Goal: Transaction & Acquisition: Purchase product/service

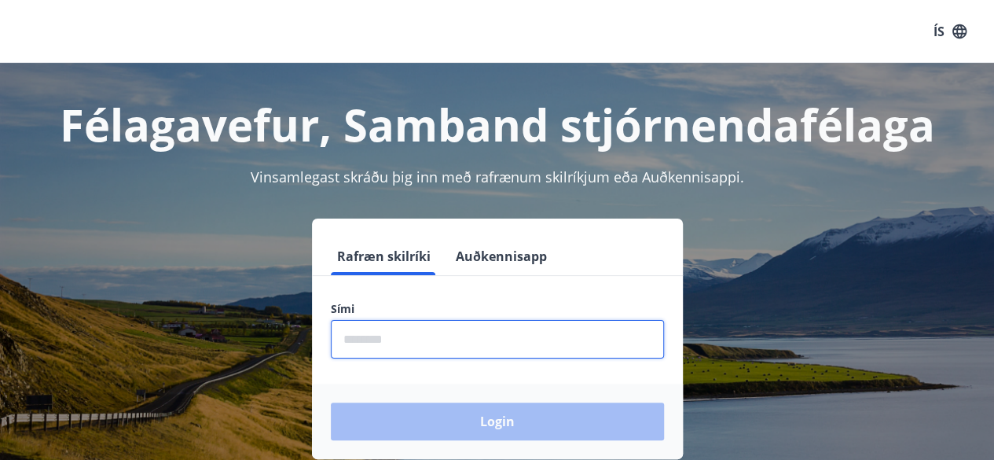
click at [410, 337] on input "phone" at bounding box center [497, 339] width 333 height 39
type input "********"
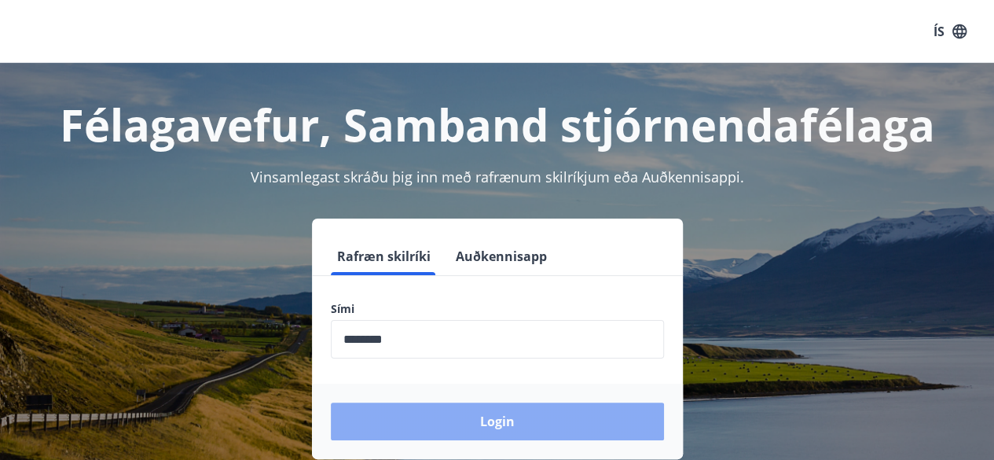
click at [477, 417] on button "Login" at bounding box center [497, 421] width 333 height 38
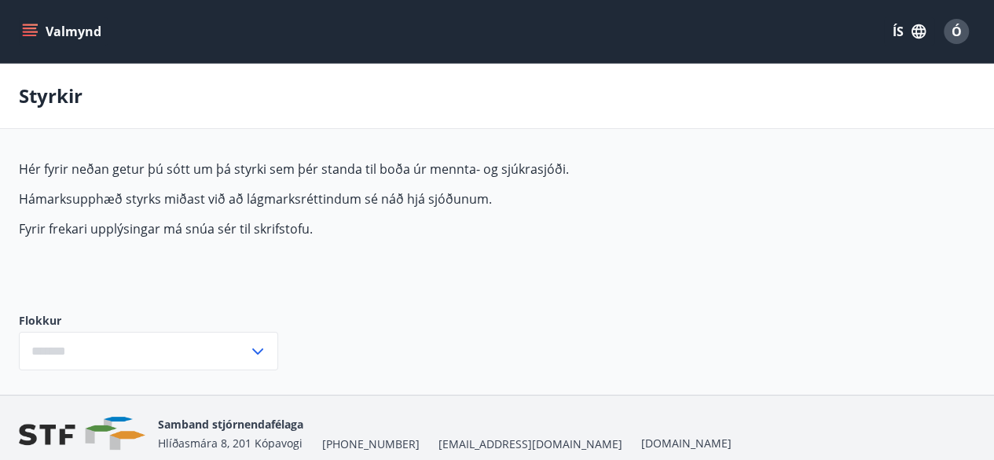
type input "***"
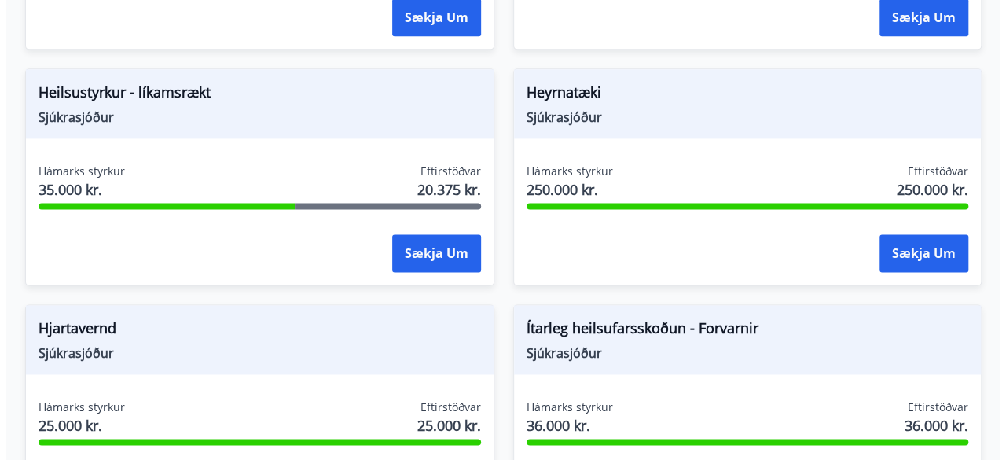
scroll to position [1046, 0]
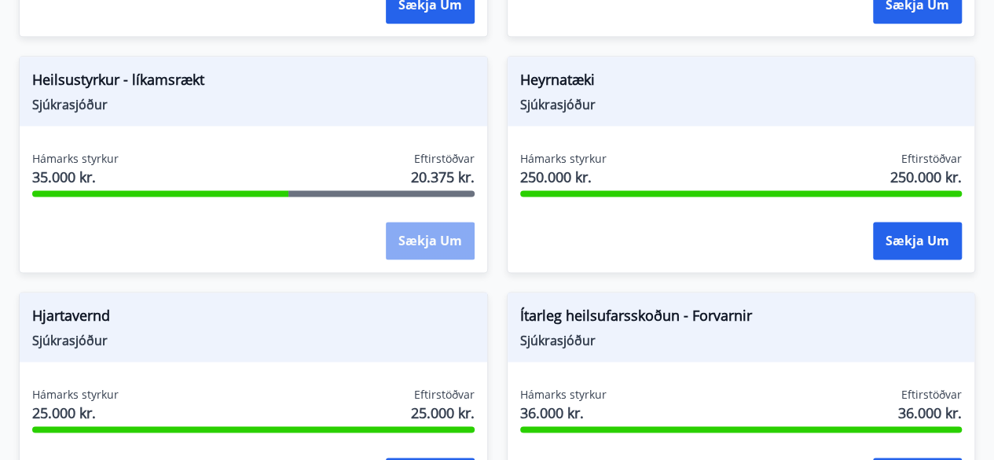
click at [423, 236] on button "Sækja um" at bounding box center [430, 241] width 89 height 38
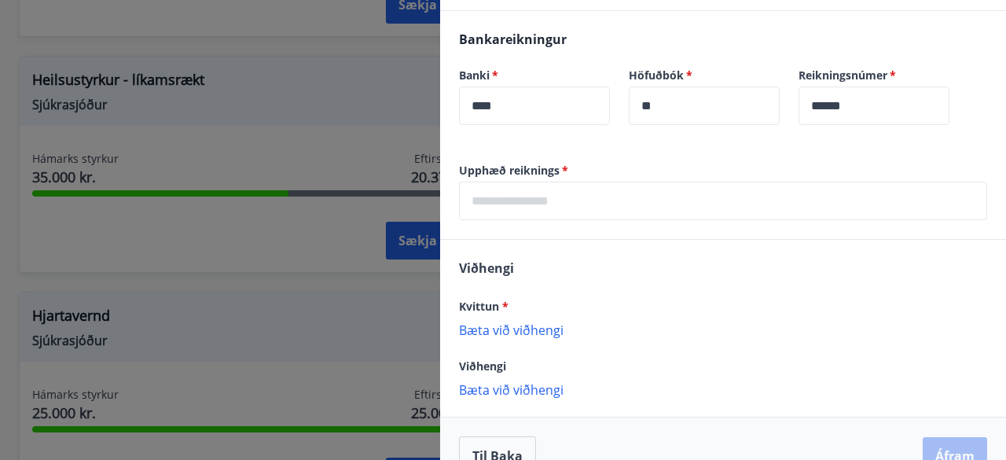
scroll to position [530, 0]
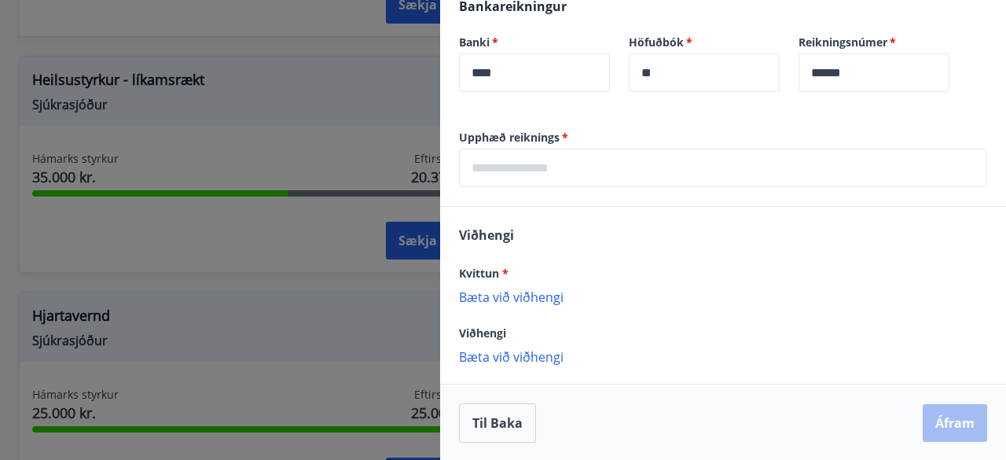
click at [529, 294] on p "Bæta við viðhengi" at bounding box center [723, 296] width 528 height 16
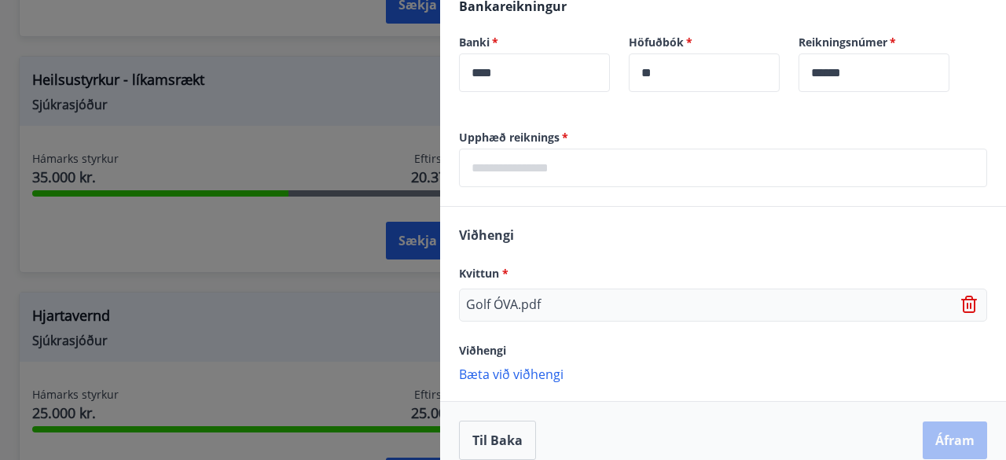
scroll to position [547, 0]
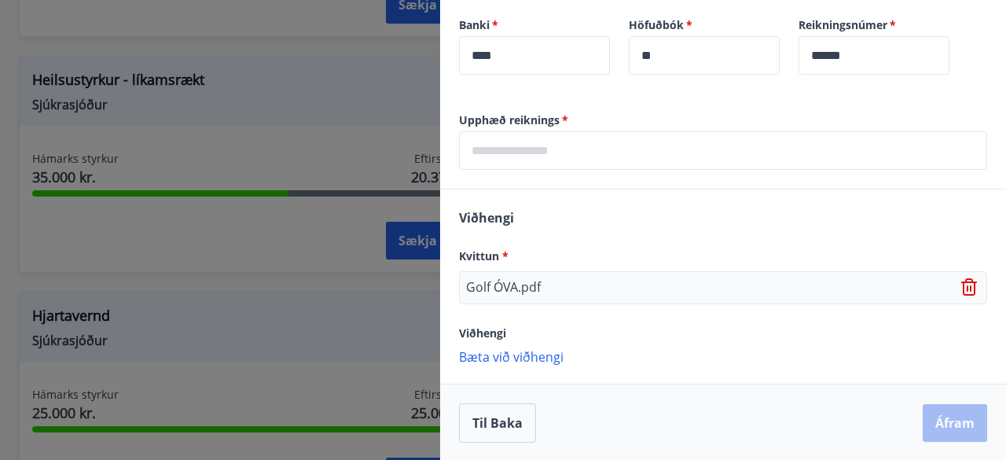
click at [506, 350] on p "Bæta við viðhengi" at bounding box center [723, 356] width 528 height 16
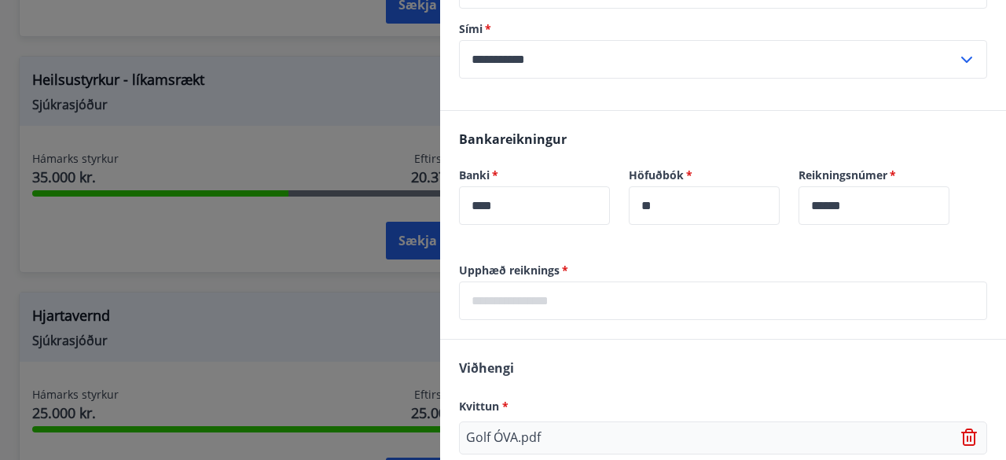
scroll to position [415, 0]
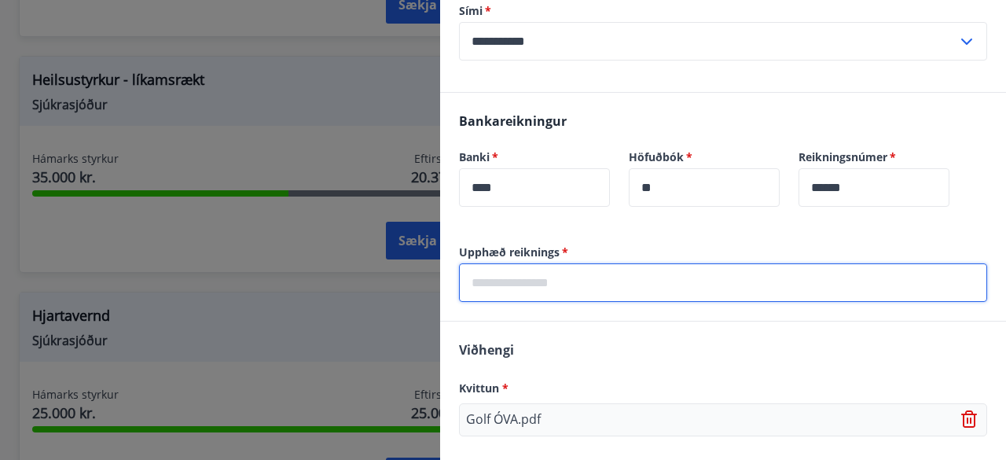
click at [618, 273] on input "text" at bounding box center [723, 282] width 528 height 39
type input "*****"
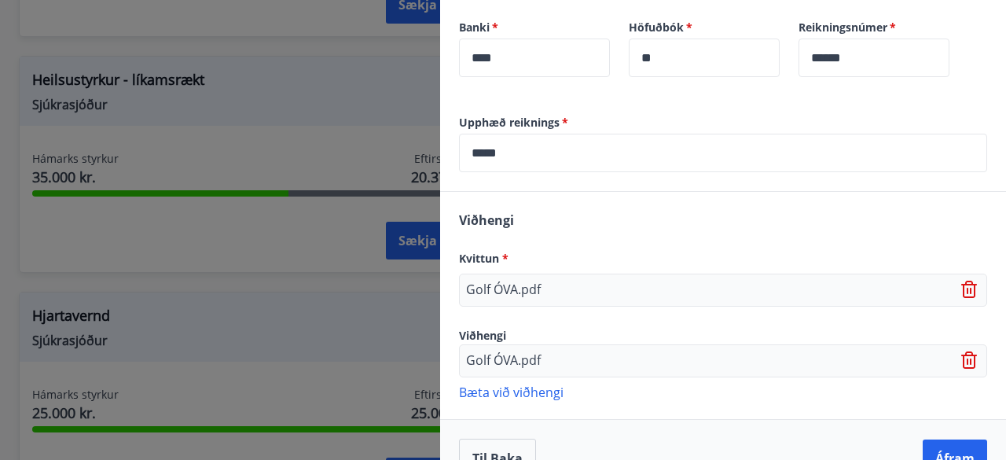
scroll to position [579, 0]
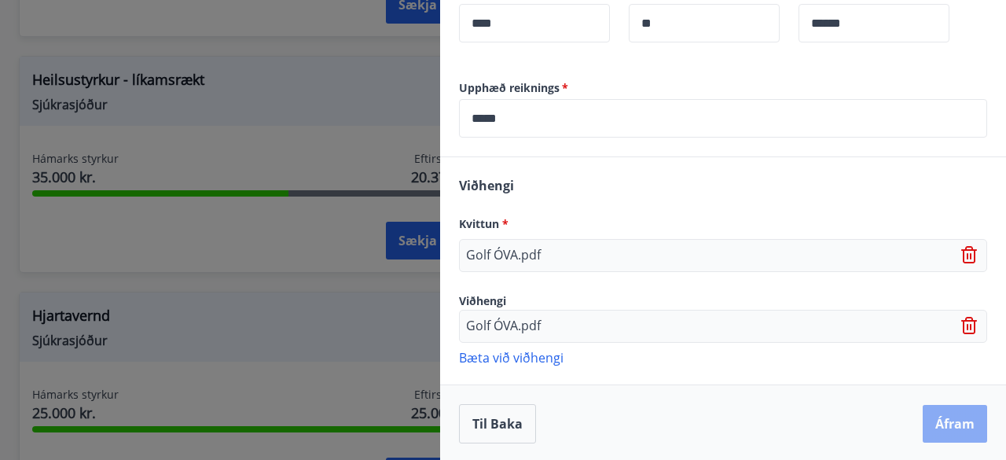
click at [939, 423] on button "Áfram" at bounding box center [955, 424] width 64 height 38
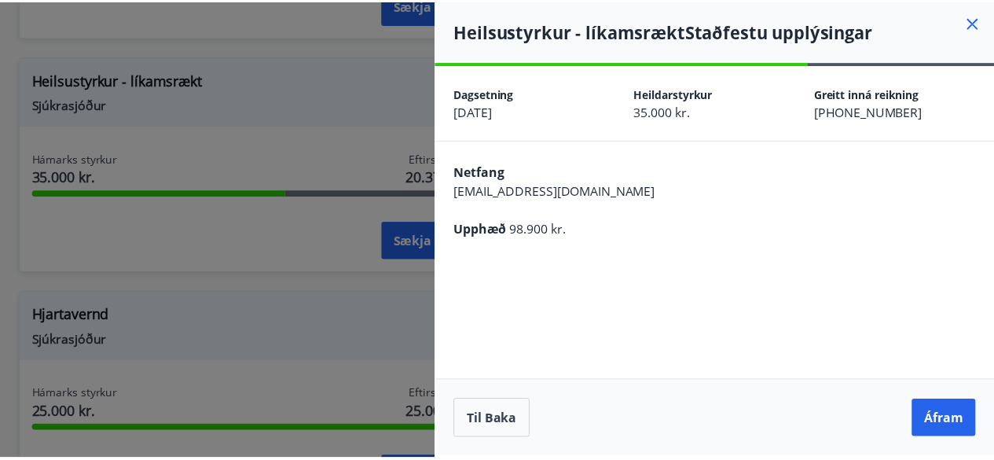
scroll to position [0, 0]
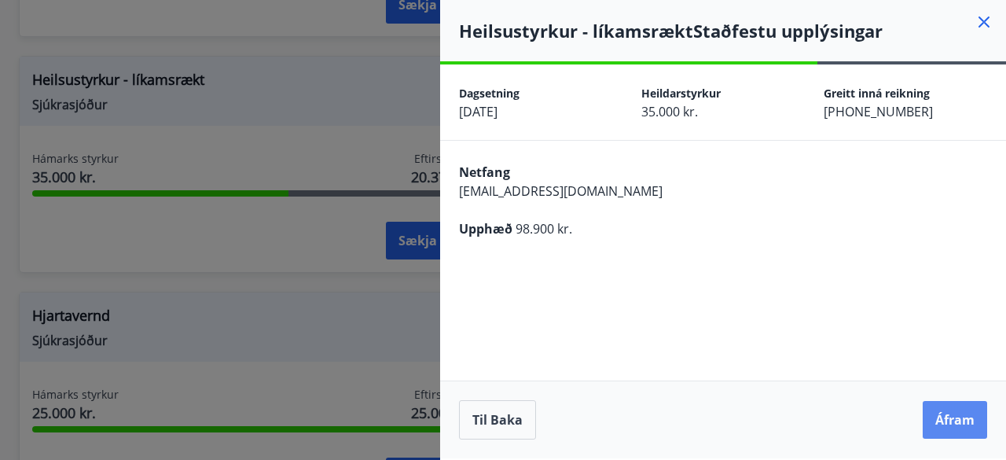
click at [945, 413] on button "Áfram" at bounding box center [955, 420] width 64 height 38
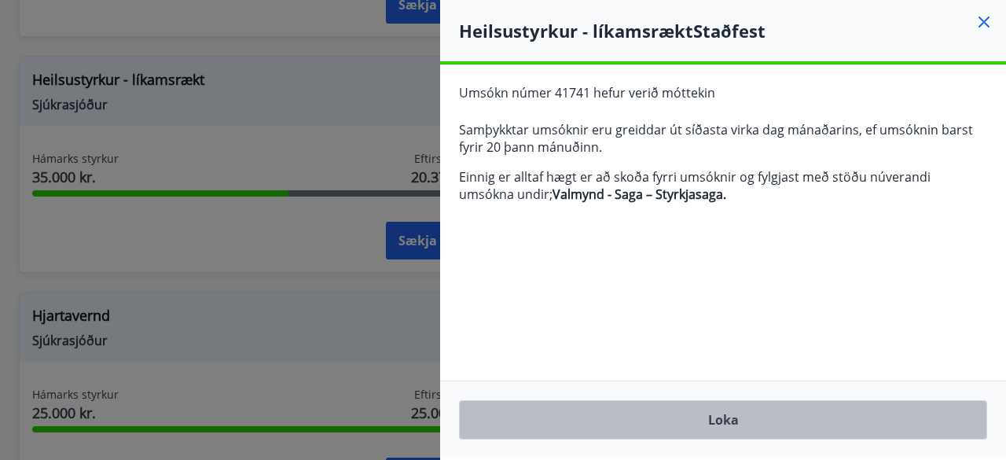
click at [709, 424] on button "Loka" at bounding box center [723, 419] width 528 height 39
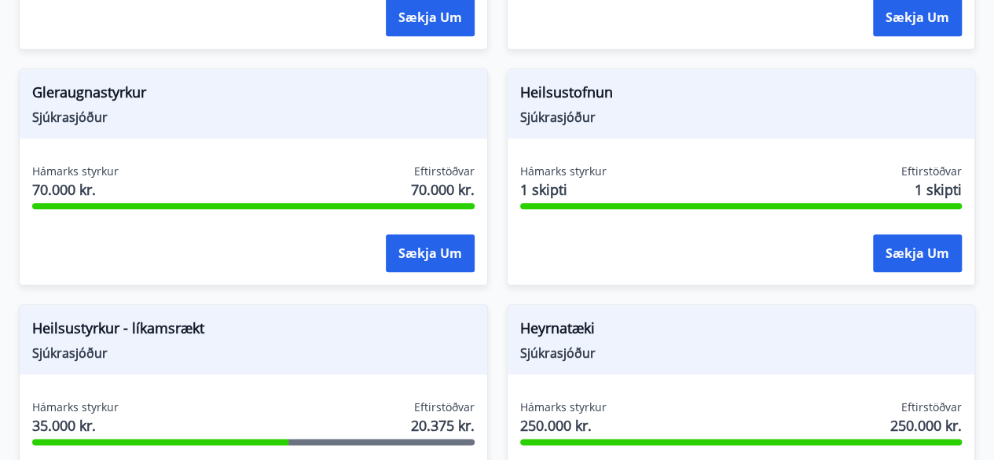
scroll to position [795, 0]
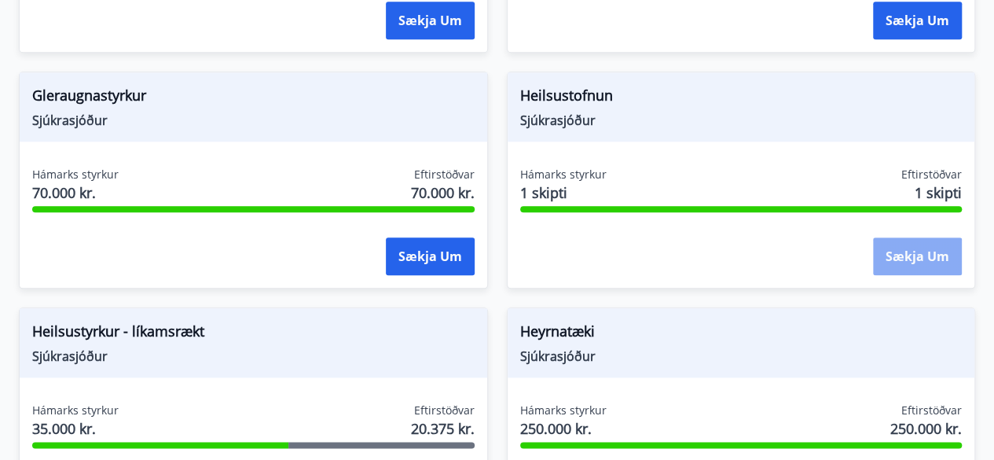
click at [906, 250] on button "Sækja um" at bounding box center [917, 256] width 89 height 38
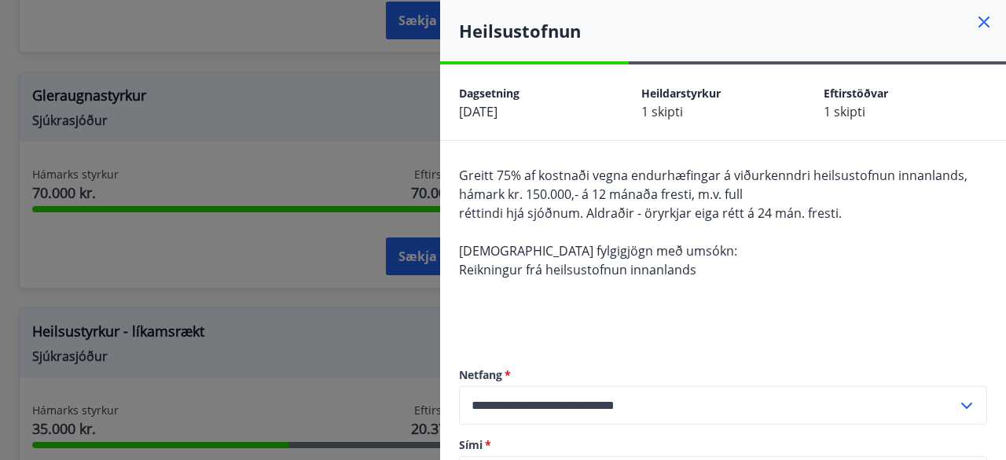
click at [978, 20] on icon at bounding box center [983, 22] width 11 height 11
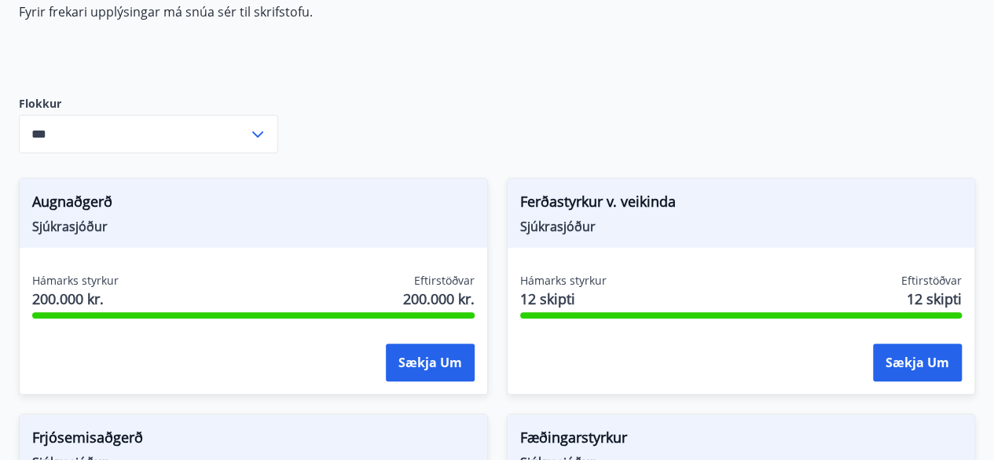
scroll to position [207, 0]
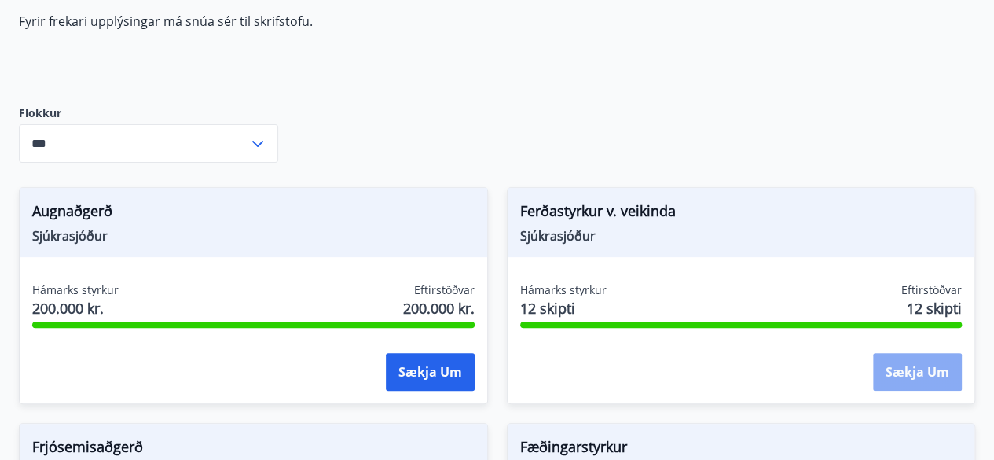
click at [896, 369] on button "Sækja um" at bounding box center [917, 372] width 89 height 38
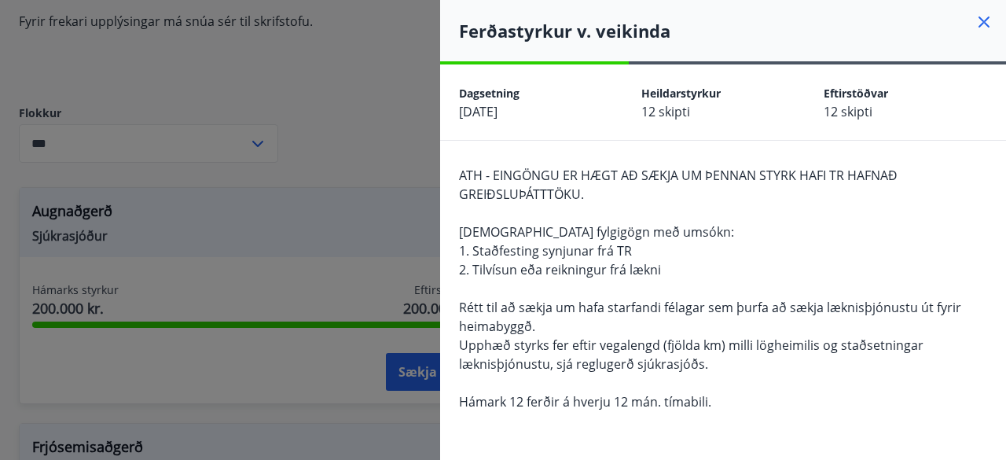
click at [975, 18] on icon at bounding box center [984, 22] width 19 height 19
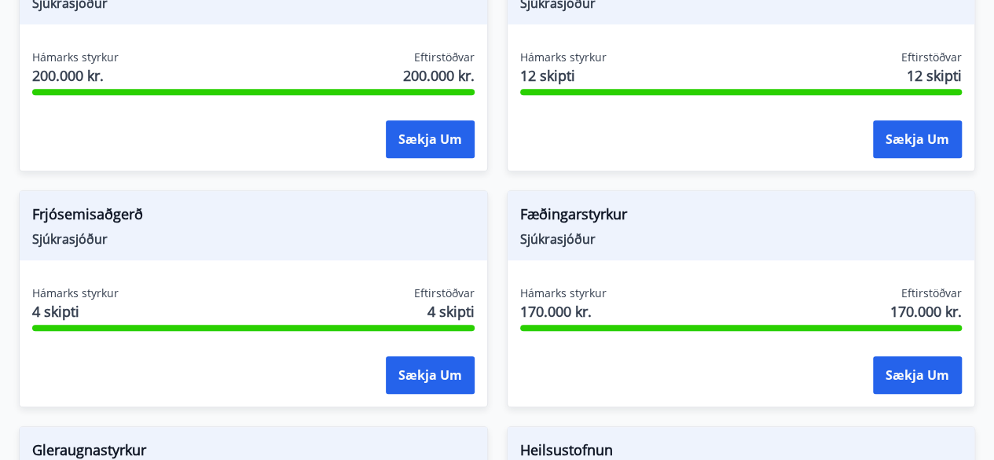
scroll to position [0, 0]
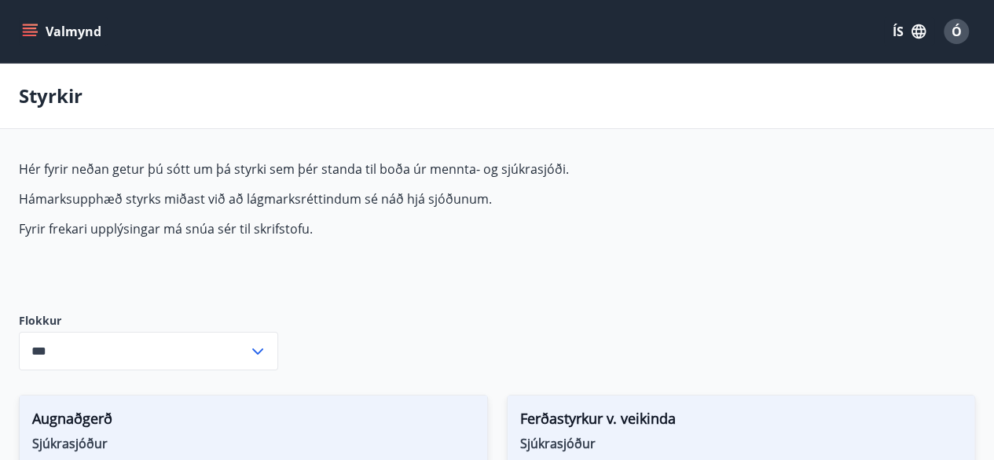
click at [29, 29] on icon "menu" at bounding box center [30, 29] width 14 height 2
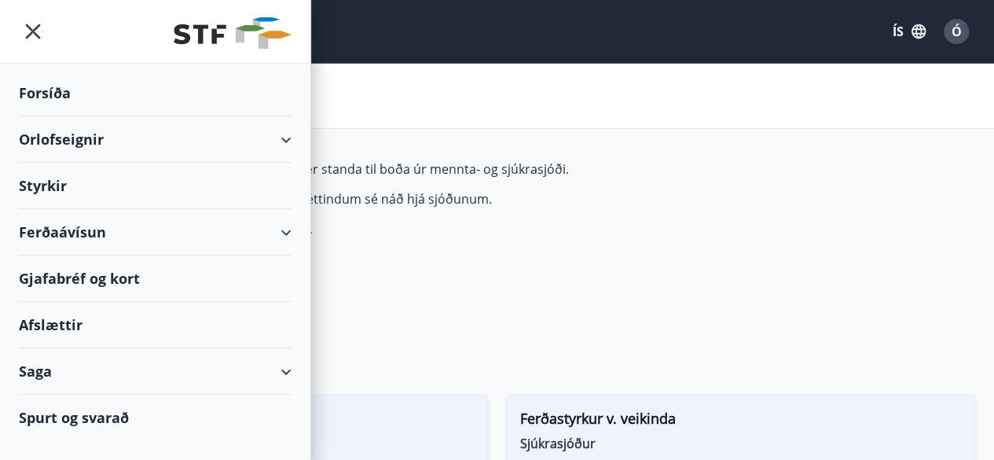
click at [78, 132] on div "Orlofseignir" at bounding box center [155, 139] width 273 height 46
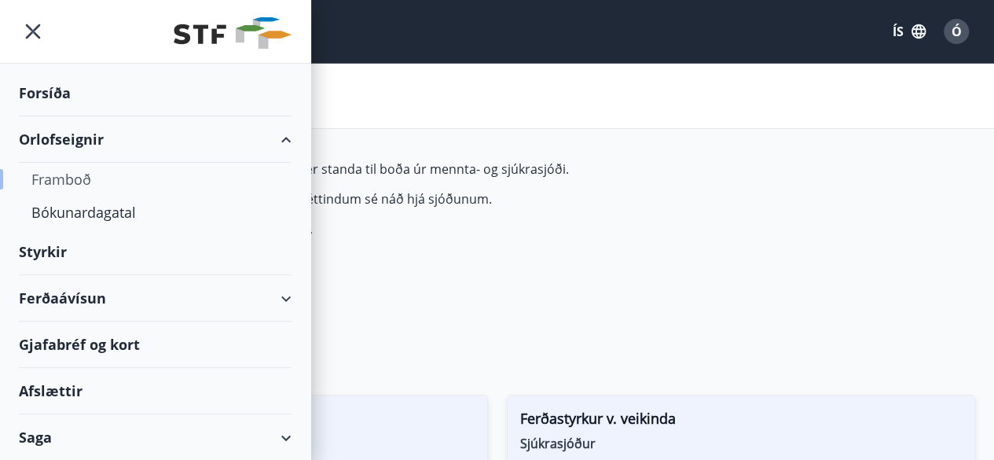
click at [69, 178] on div "Framboð" at bounding box center [155, 179] width 248 height 33
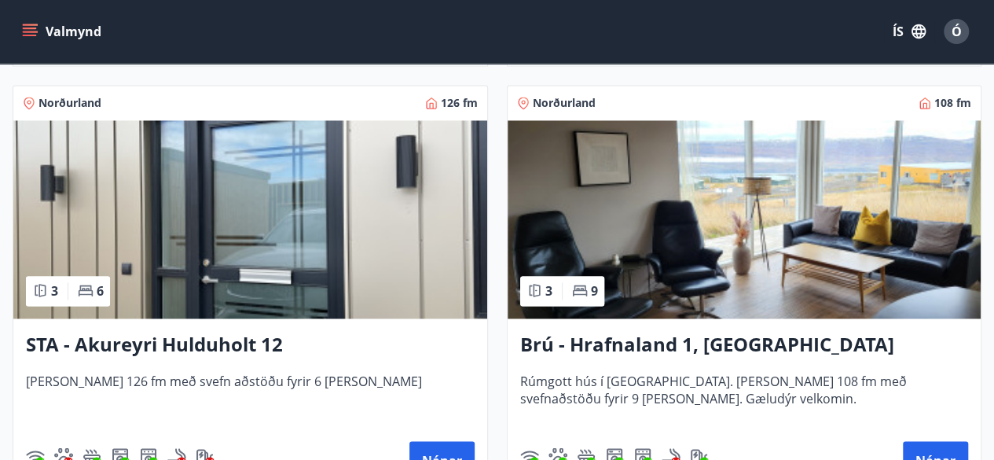
scroll to position [1123, 0]
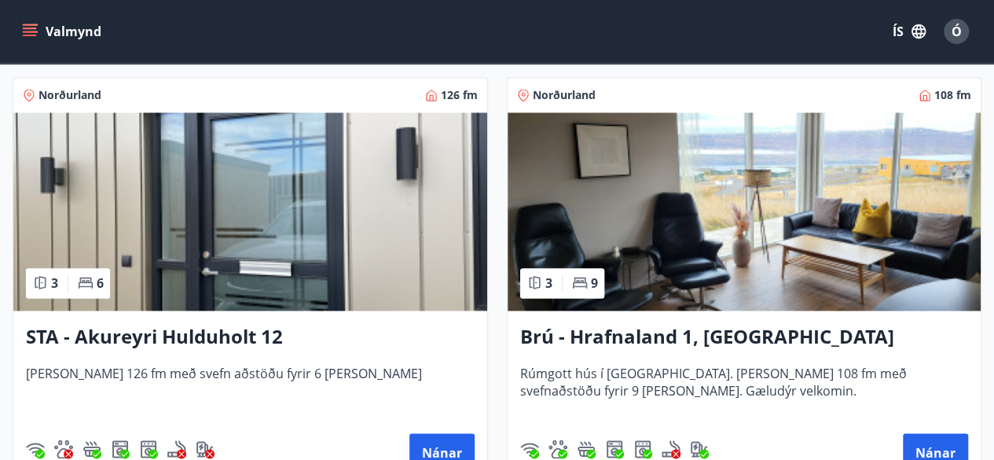
click at [205, 330] on h3 "STA - Akureyri Hulduholt 12" at bounding box center [250, 337] width 449 height 28
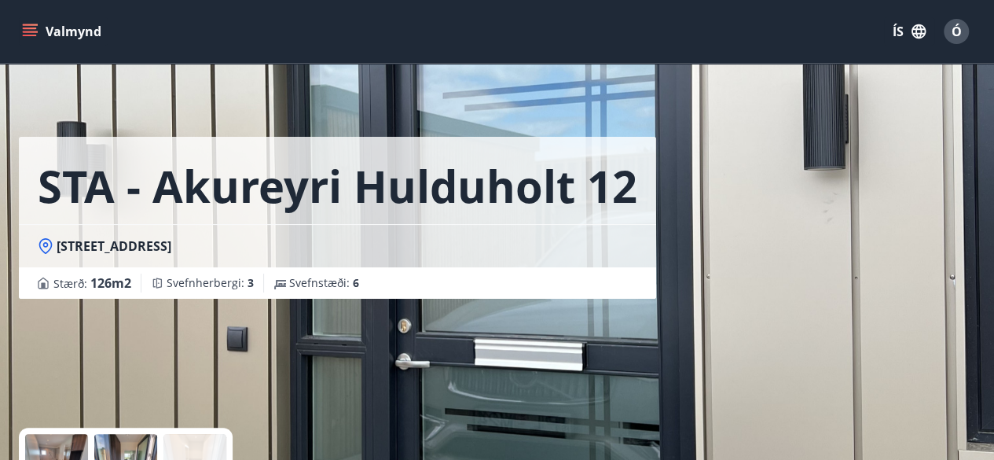
click at [24, 21] on button "Valmynd" at bounding box center [63, 31] width 89 height 28
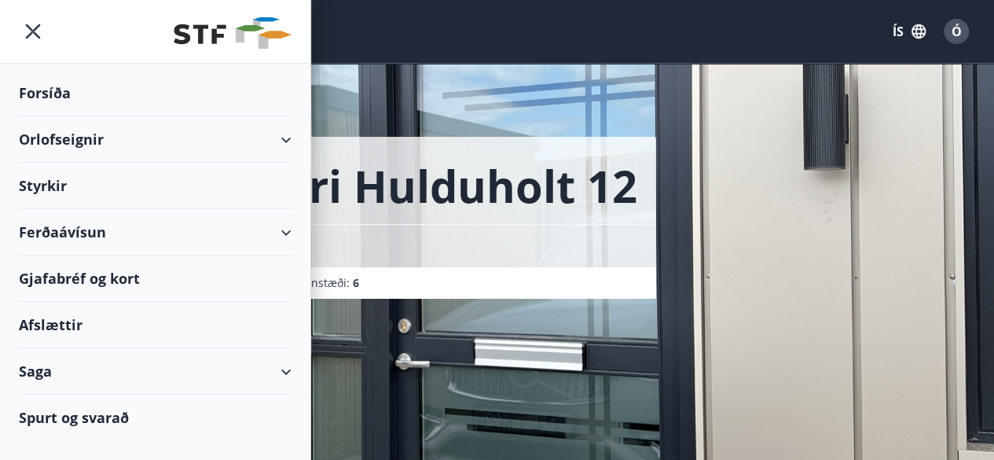
click at [69, 226] on div "Ferðaávísun" at bounding box center [155, 232] width 273 height 46
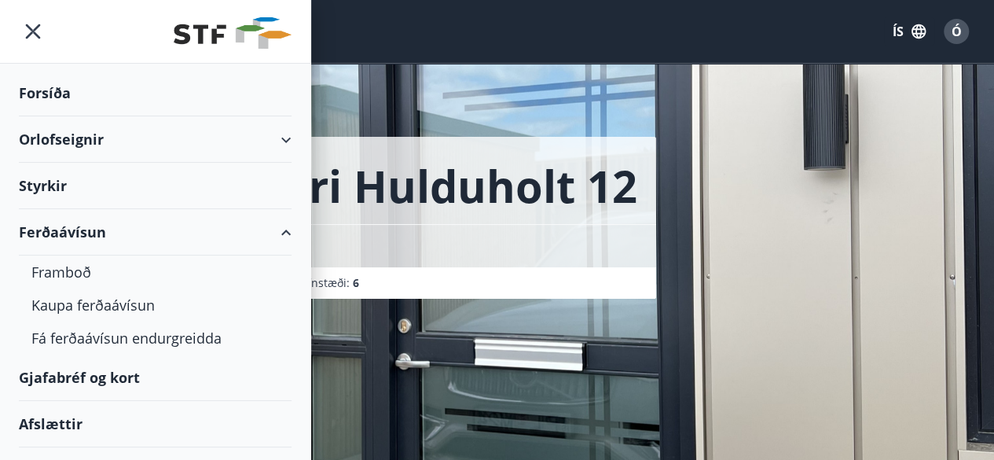
click at [74, 365] on div "Gjafabréf og kort" at bounding box center [155, 377] width 273 height 46
click at [75, 299] on div "Kaupa ferðaávísun" at bounding box center [155, 304] width 248 height 33
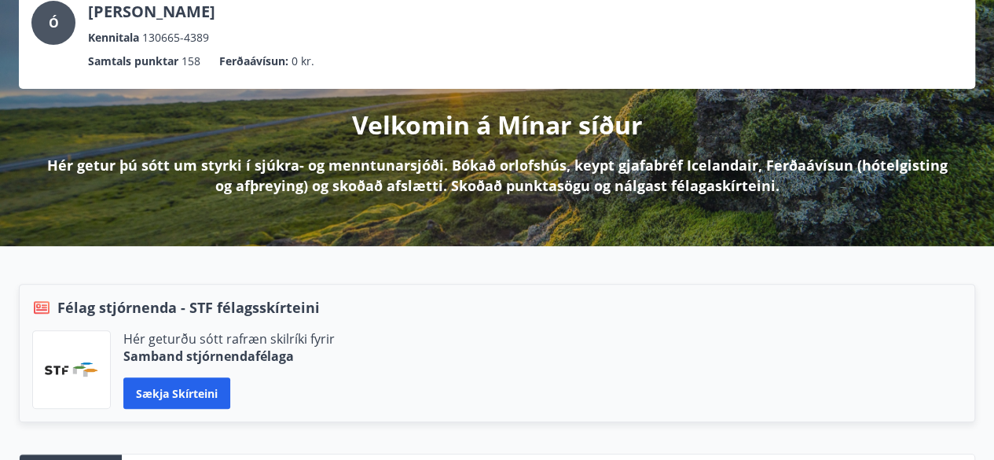
scroll to position [133, 0]
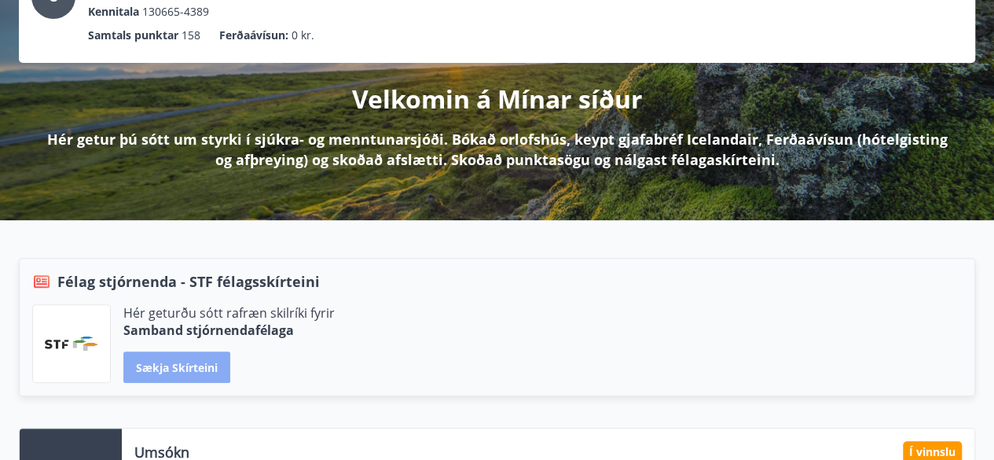
click at [176, 365] on button "Sækja skírteini" at bounding box center [176, 366] width 107 height 31
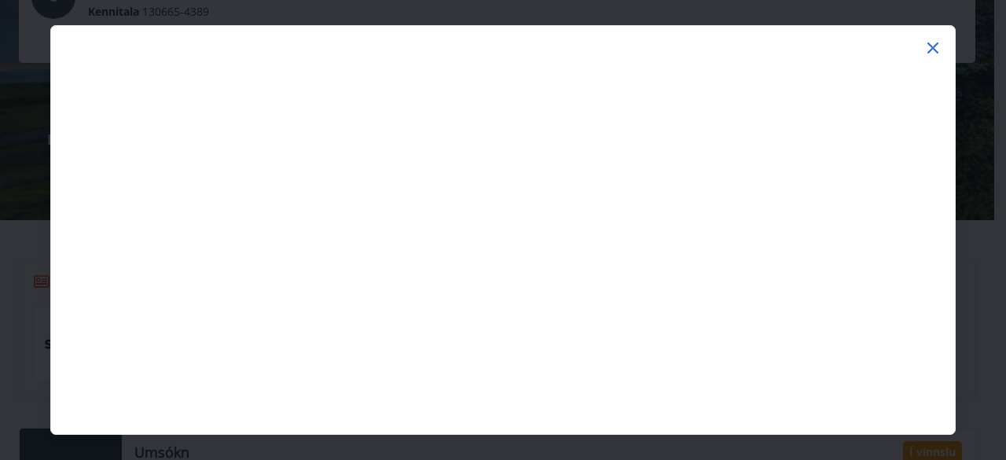
click at [935, 40] on icon at bounding box center [932, 48] width 19 height 19
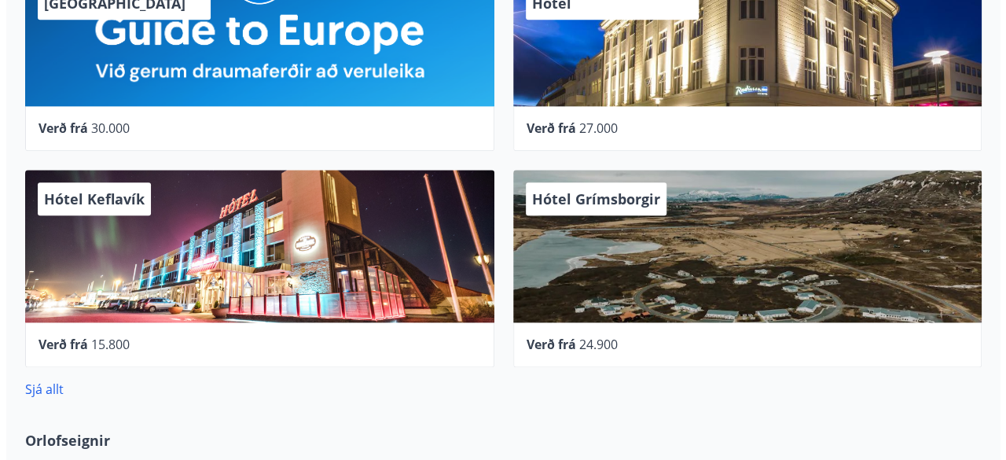
scroll to position [923, 0]
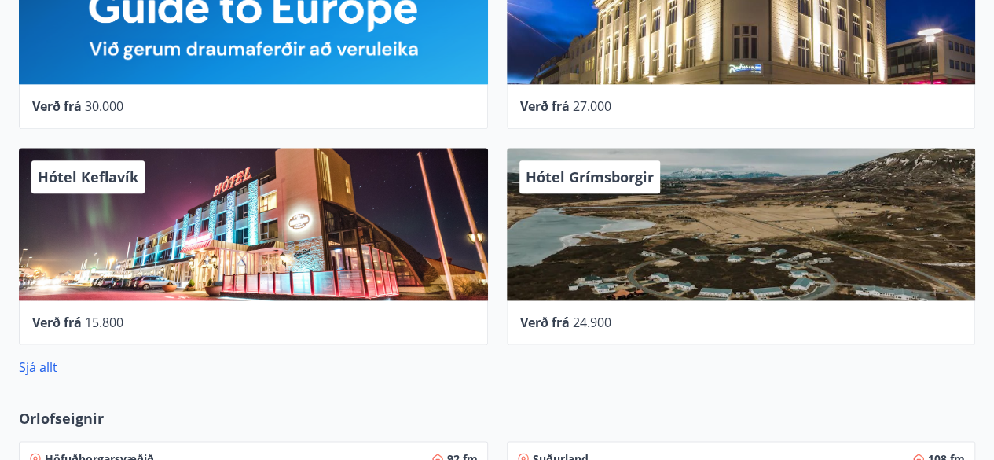
click at [182, 234] on div "Hótel Keflavík" at bounding box center [253, 224] width 469 height 152
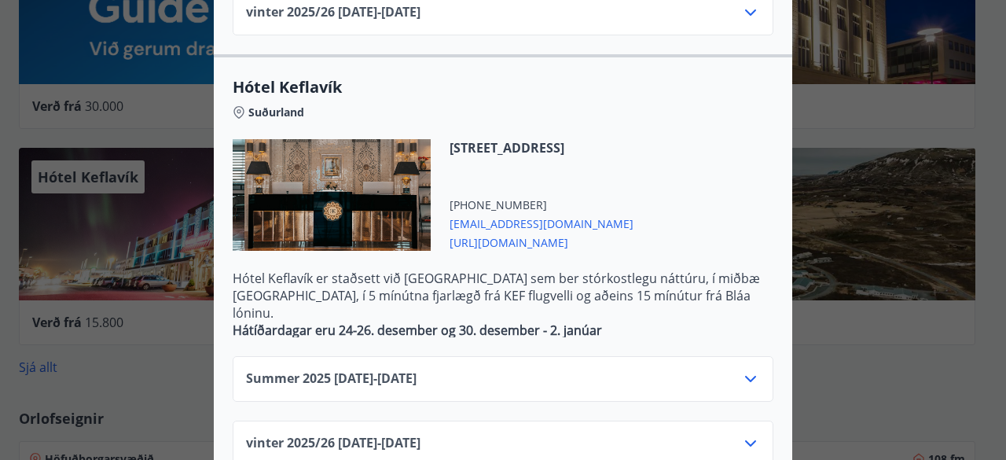
scroll to position [727, 0]
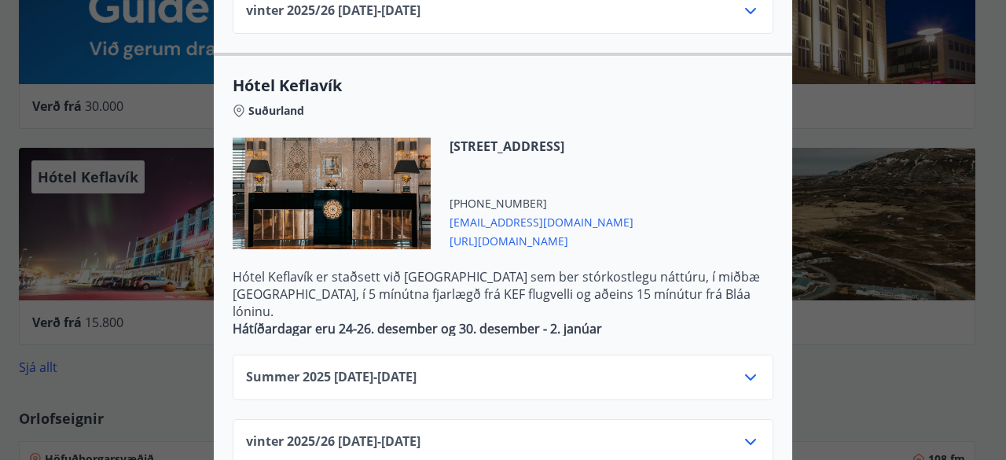
click at [741, 368] on icon at bounding box center [750, 377] width 19 height 19
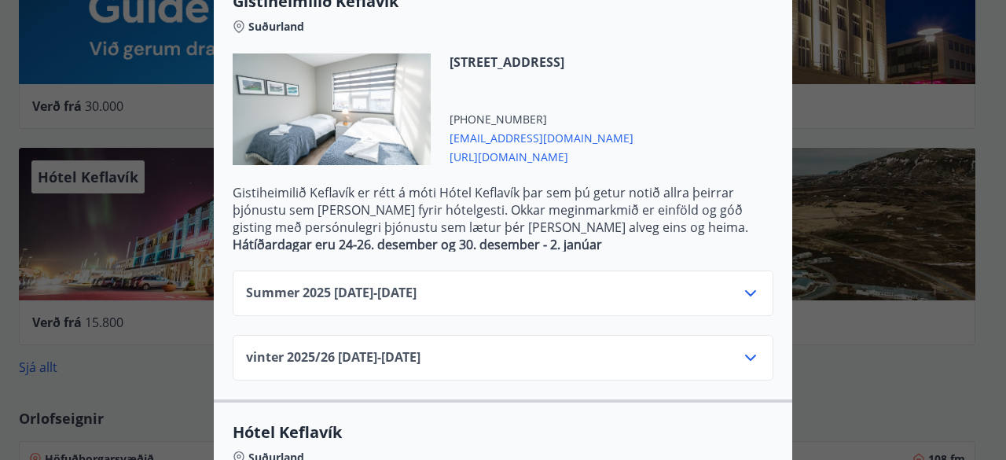
scroll to position [478, 0]
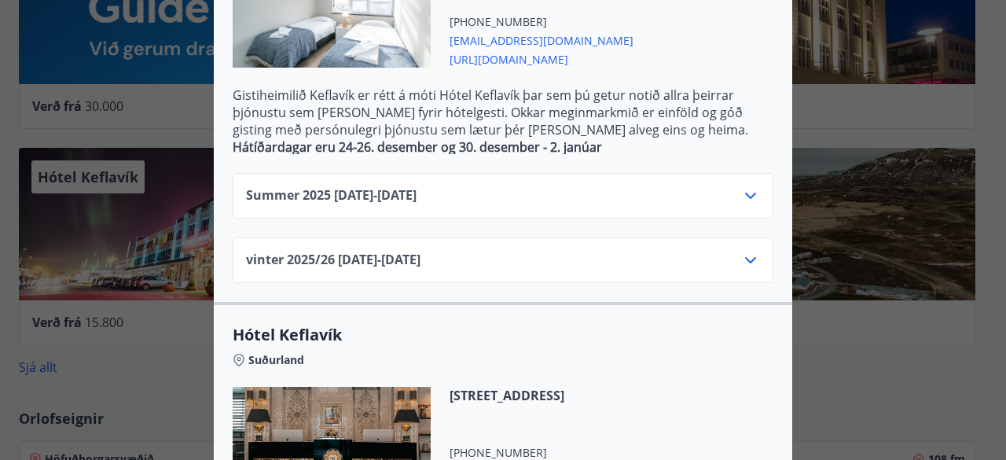
click at [747, 251] on icon at bounding box center [750, 260] width 19 height 19
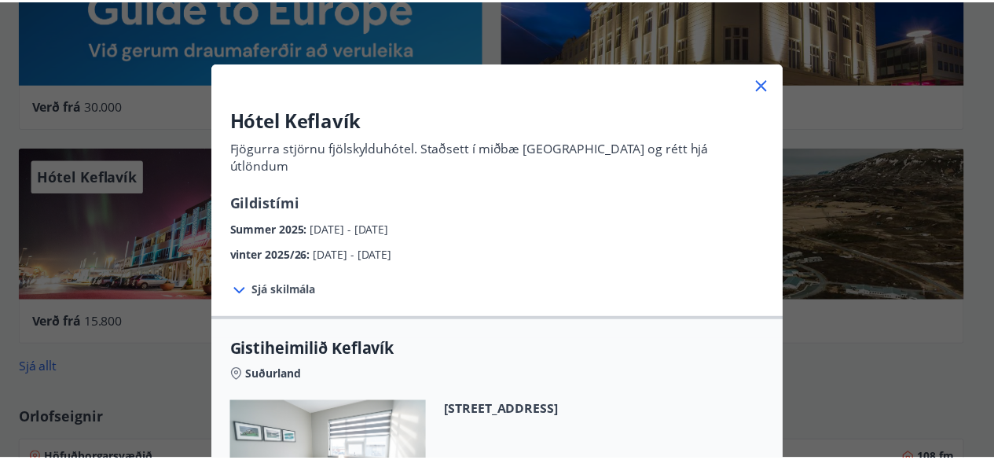
scroll to position [0, 0]
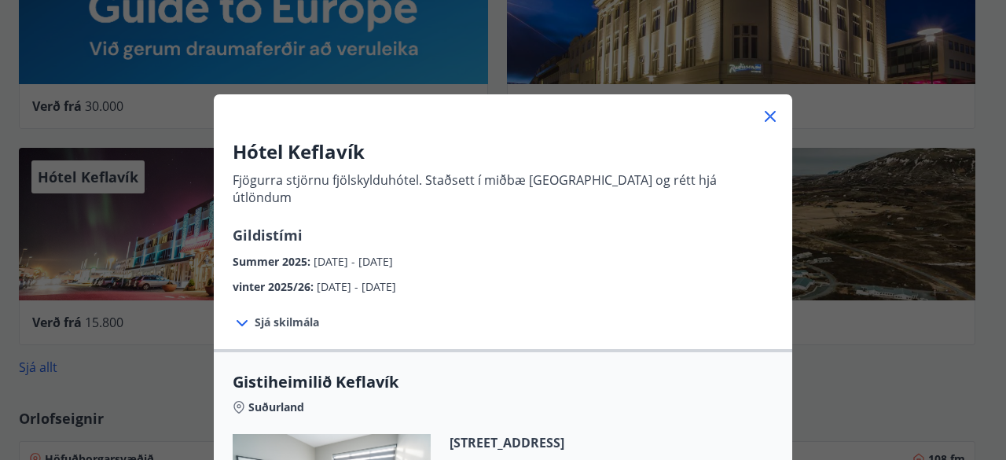
click at [764, 112] on icon at bounding box center [770, 116] width 19 height 19
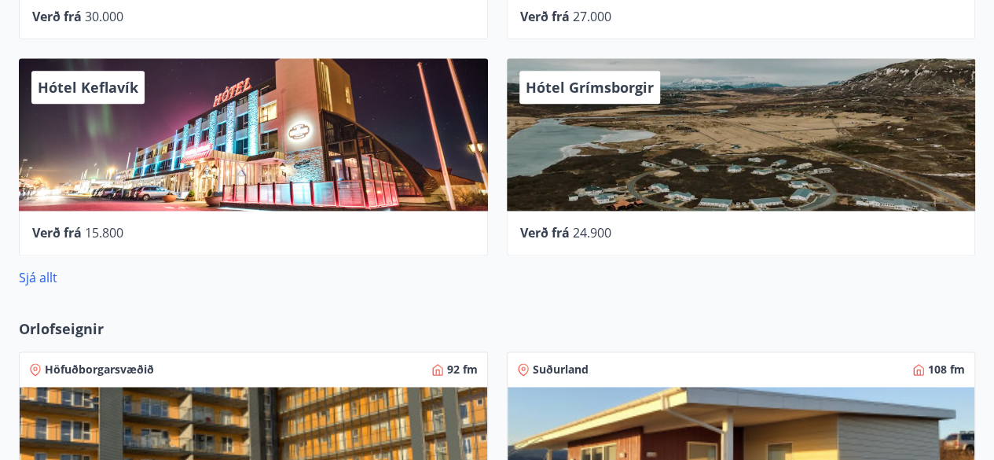
scroll to position [1022, 0]
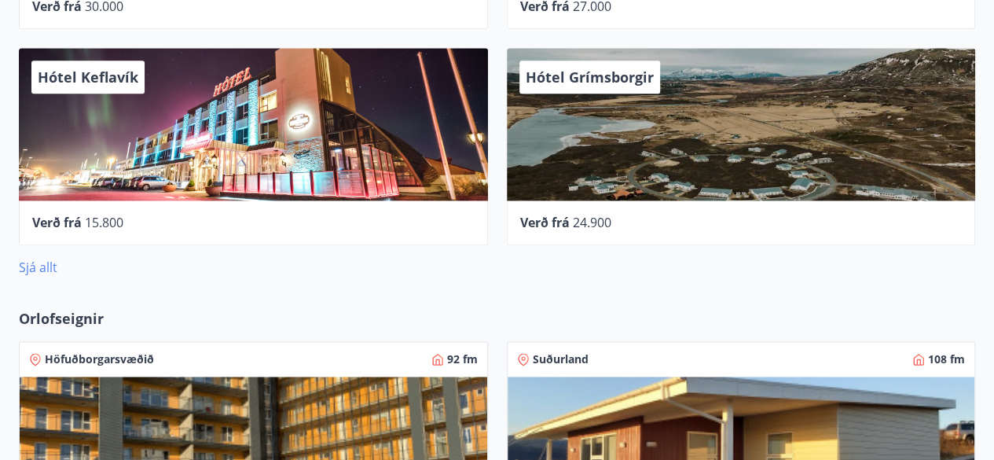
click at [33, 260] on link "Sjá allt" at bounding box center [38, 267] width 39 height 17
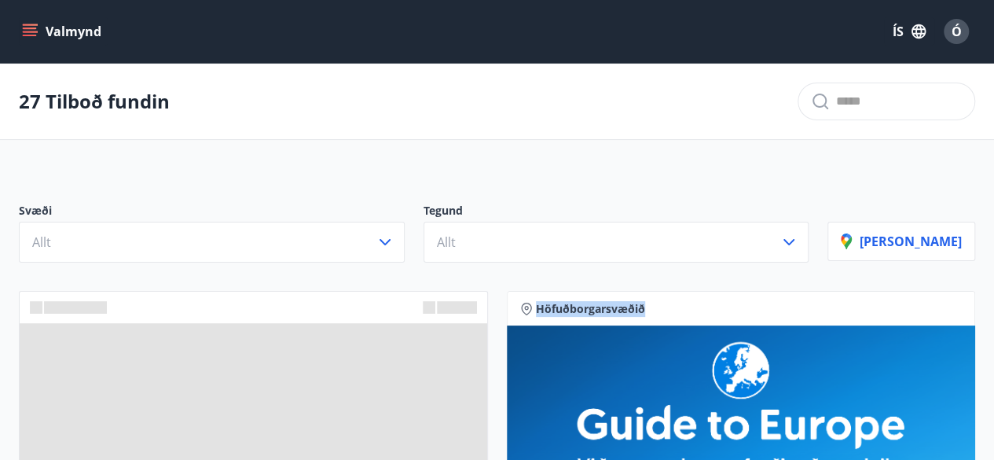
drag, startPoint x: 993, startPoint y: 277, endPoint x: 997, endPoint y: 318, distance: 41.0
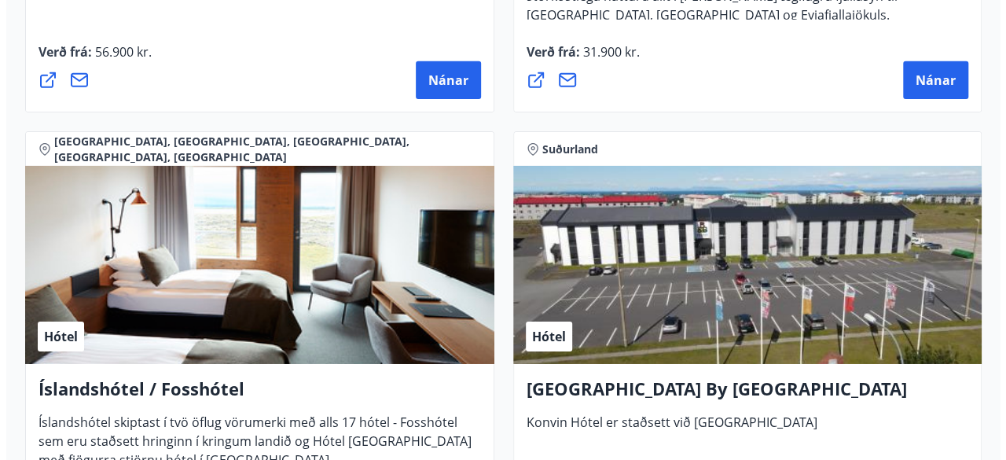
scroll to position [5595, 0]
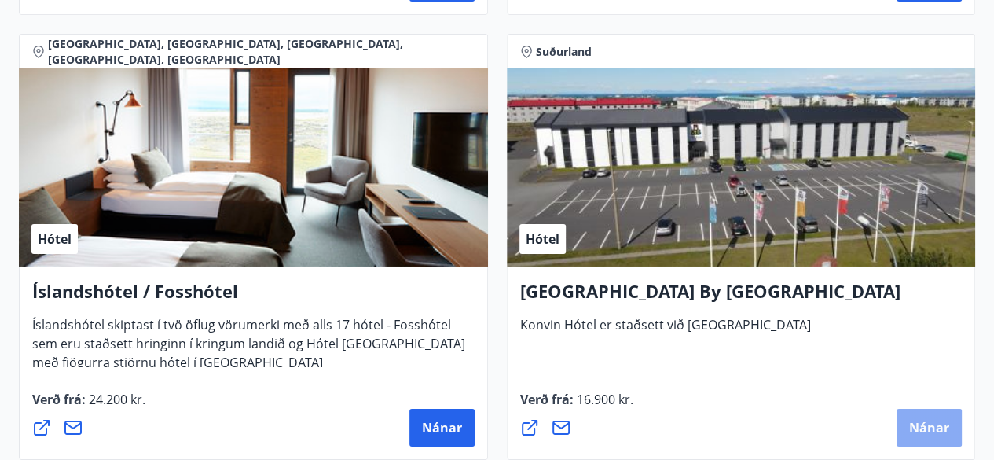
click at [921, 421] on span "Nánar" at bounding box center [929, 427] width 40 height 17
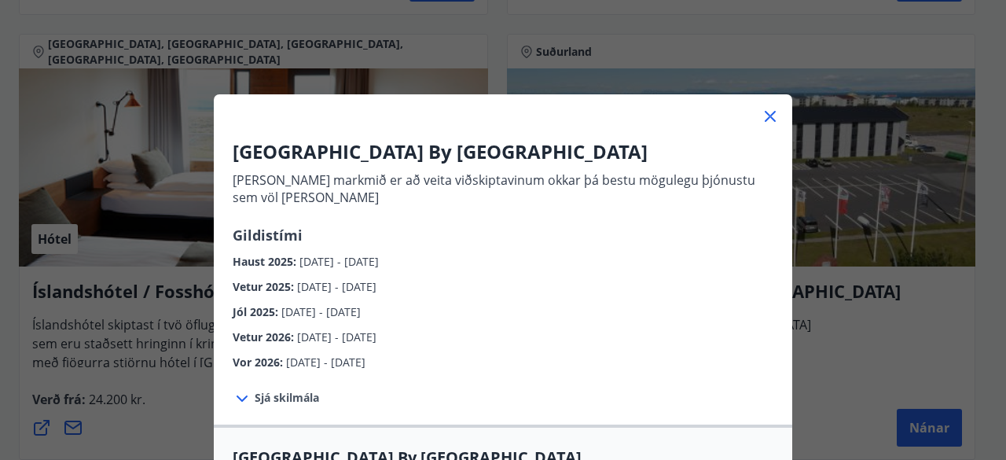
click at [233, 395] on icon at bounding box center [242, 398] width 19 height 19
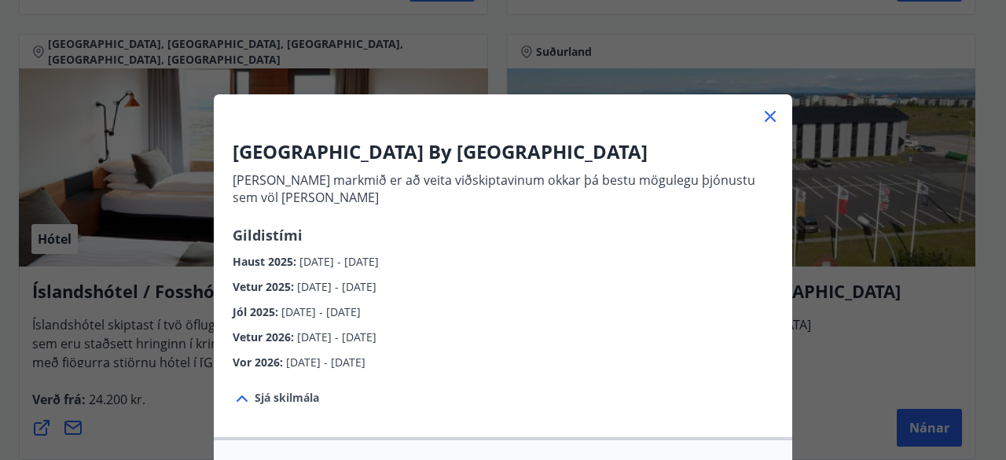
click at [266, 395] on span "Sjá skilmála" at bounding box center [287, 398] width 64 height 16
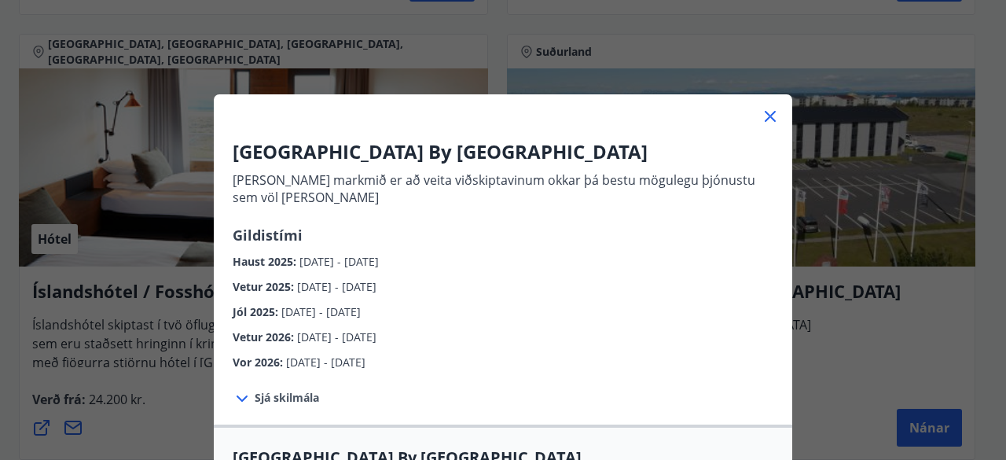
drag, startPoint x: 779, startPoint y: 190, endPoint x: 782, endPoint y: 369, distance: 178.4
click at [782, 369] on div "Konvin Hotel By Keflavik Airport Okkar megin markmið er að veita viðskiptavinum…" at bounding box center [503, 254] width 578 height 233
click at [517, 369] on div "Vor 2026 : 01.03.2026 - 30.04.2026" at bounding box center [503, 358] width 541 height 25
click at [233, 397] on icon at bounding box center [242, 398] width 19 height 19
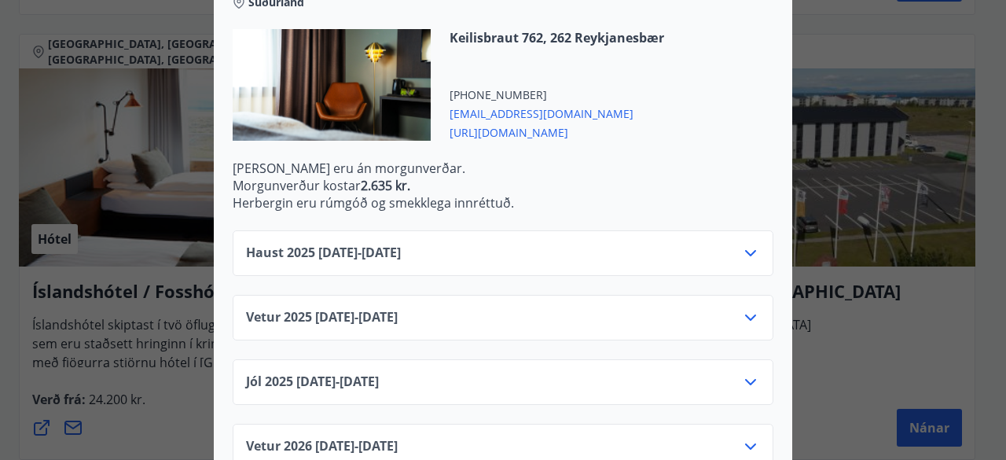
scroll to position [501, 0]
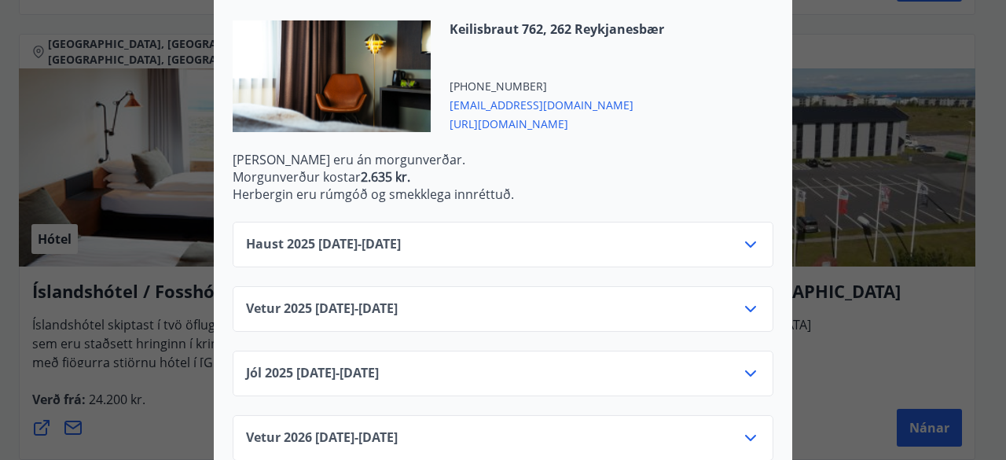
click at [744, 244] on icon at bounding box center [750, 244] width 19 height 19
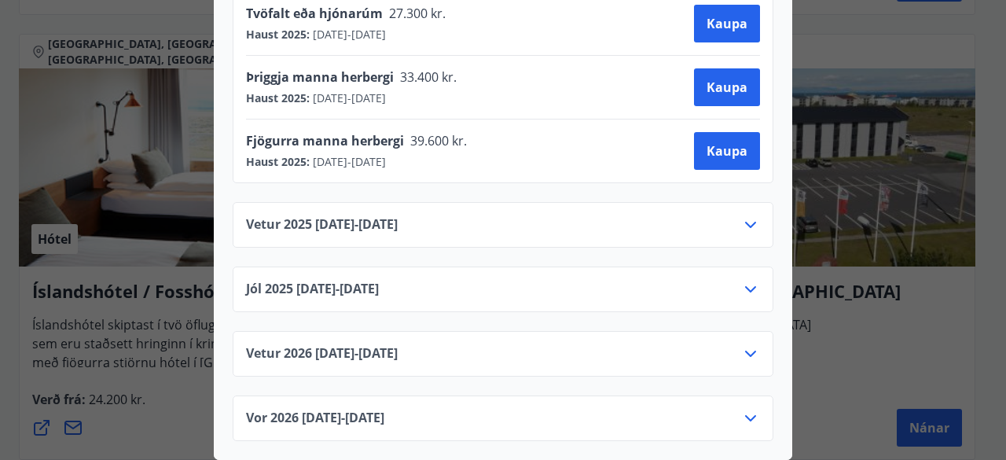
scroll to position [848, 0]
click at [745, 222] on icon at bounding box center [750, 225] width 11 height 6
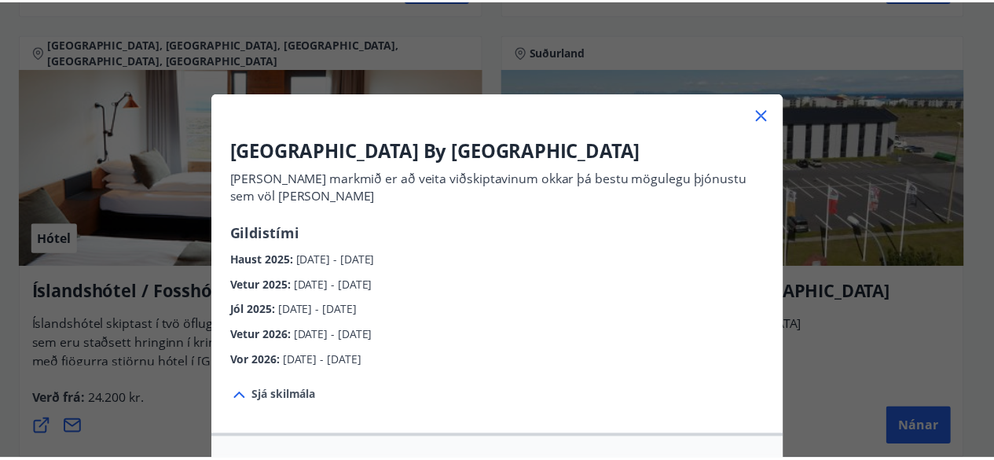
scroll to position [0, 0]
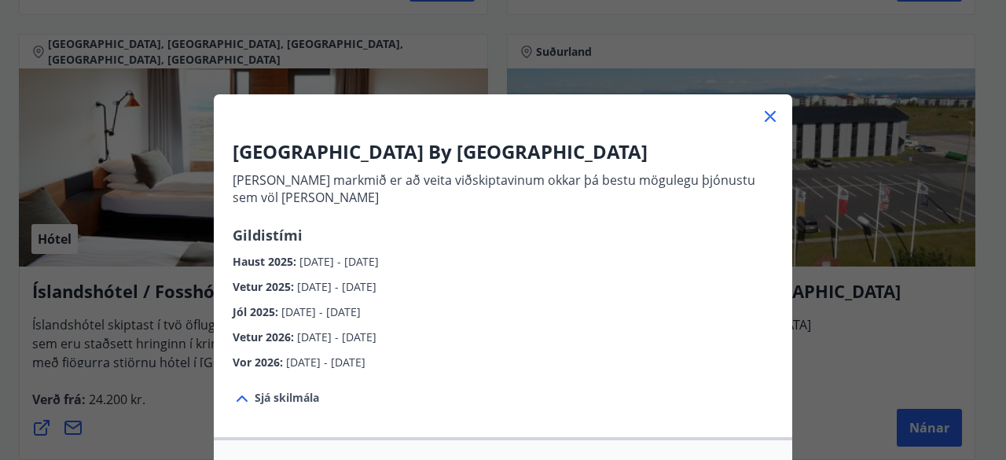
click at [765, 117] on icon at bounding box center [770, 116] width 11 height 11
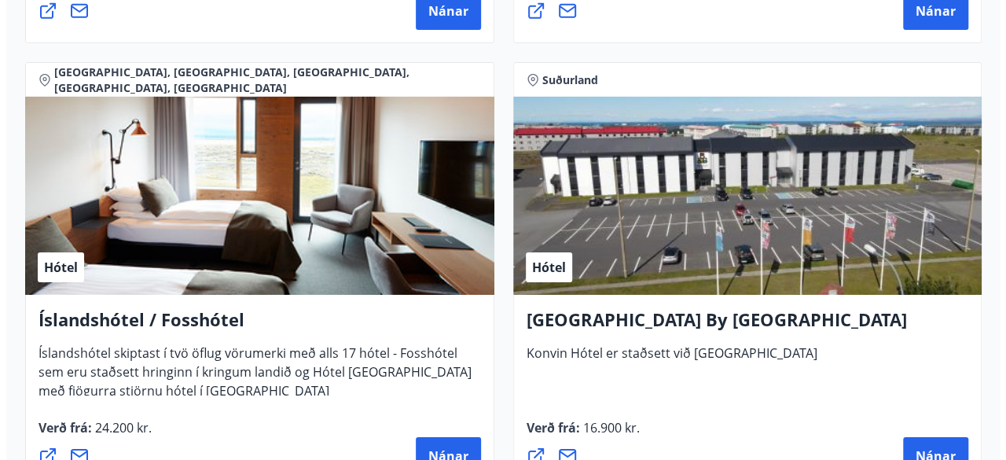
scroll to position [5664, 0]
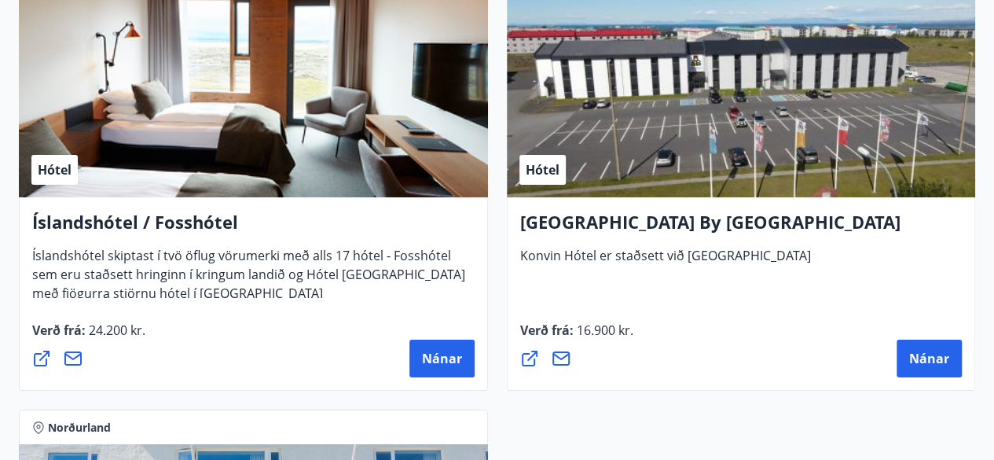
click at [542, 172] on span "Hótel" at bounding box center [543, 169] width 34 height 17
click at [927, 350] on span "Nánar" at bounding box center [929, 358] width 40 height 17
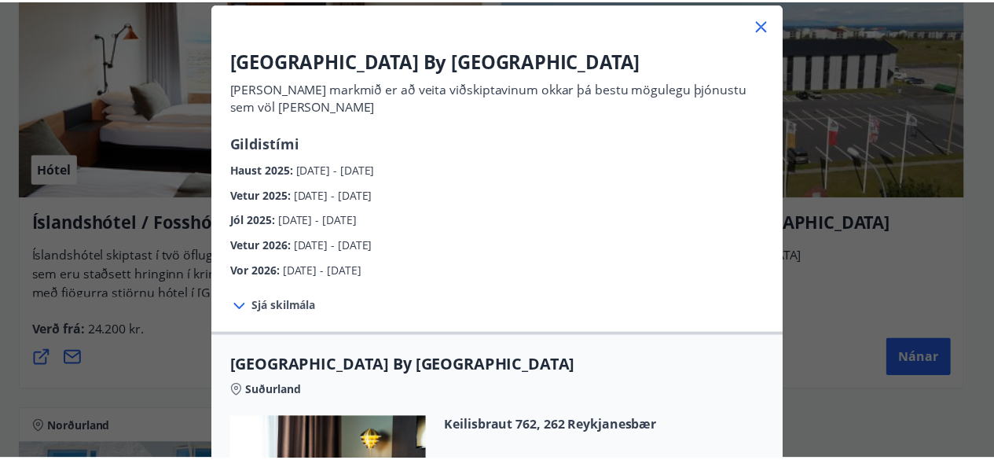
scroll to position [2, 0]
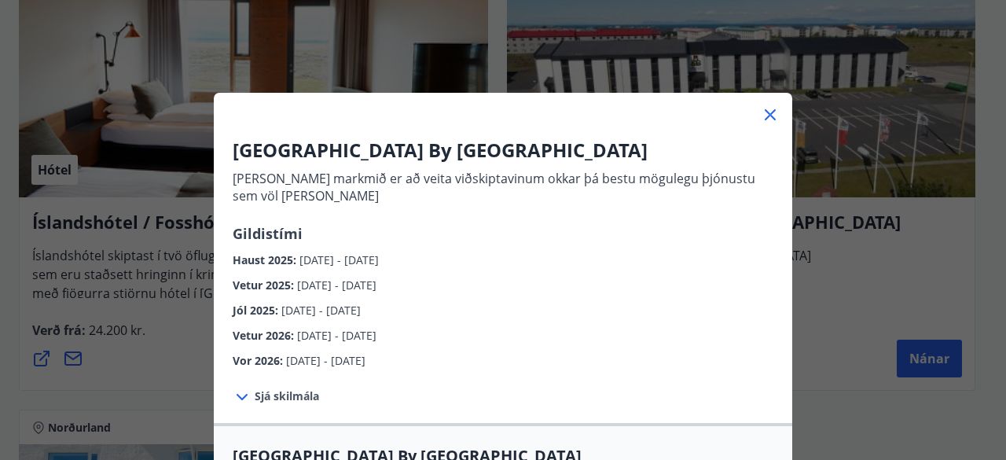
click at [762, 105] on icon at bounding box center [770, 114] width 19 height 19
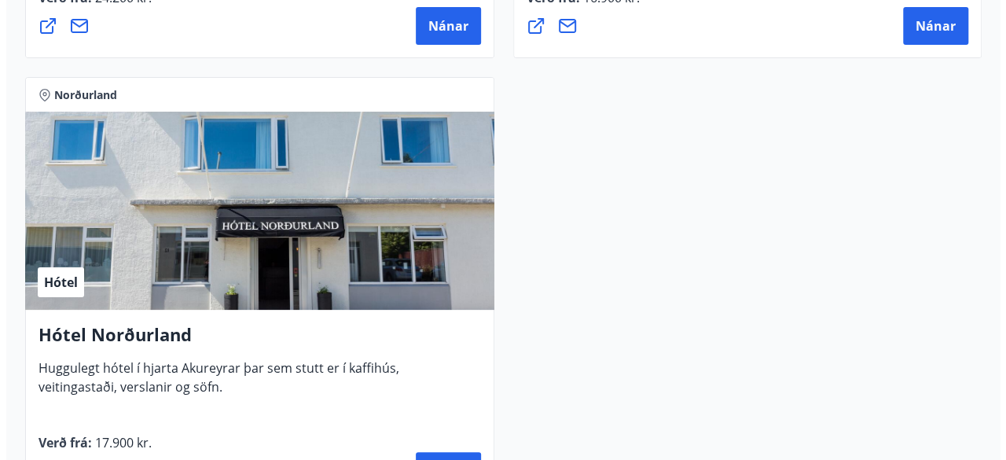
scroll to position [5654, 0]
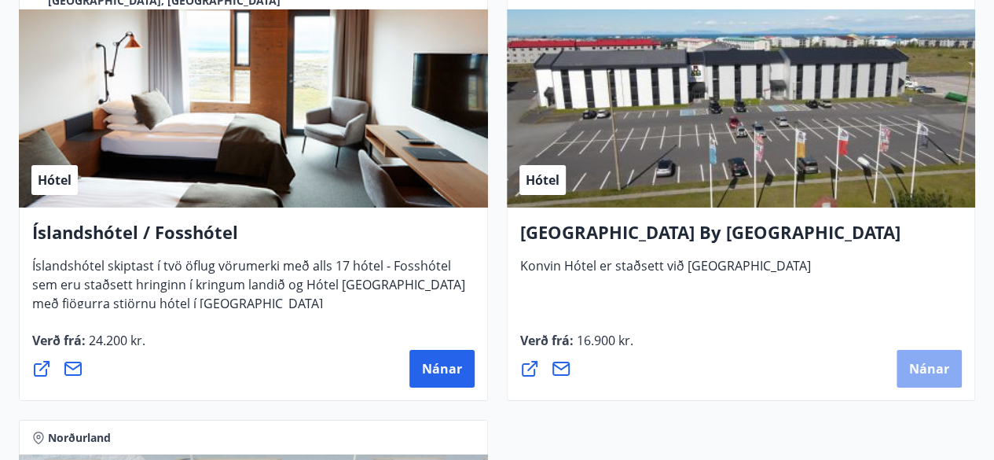
click at [924, 368] on span "Nánar" at bounding box center [929, 368] width 40 height 17
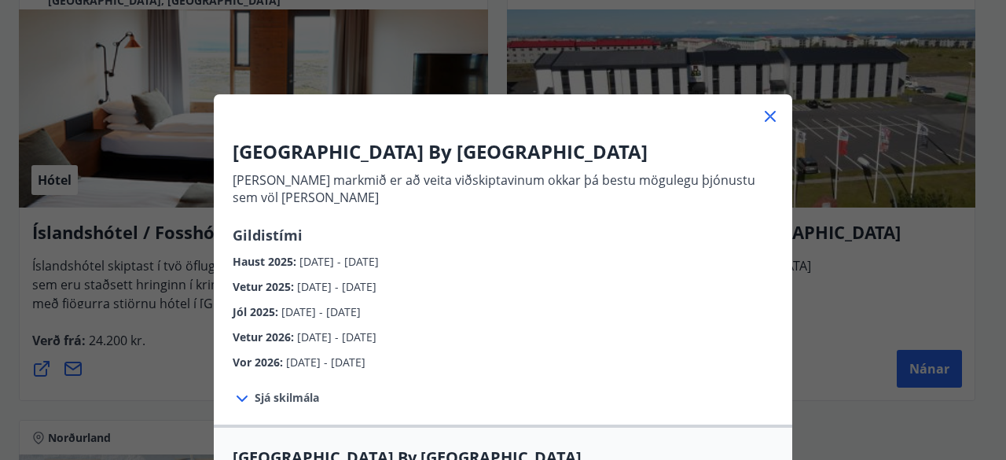
click at [236, 389] on icon at bounding box center [242, 398] width 19 height 19
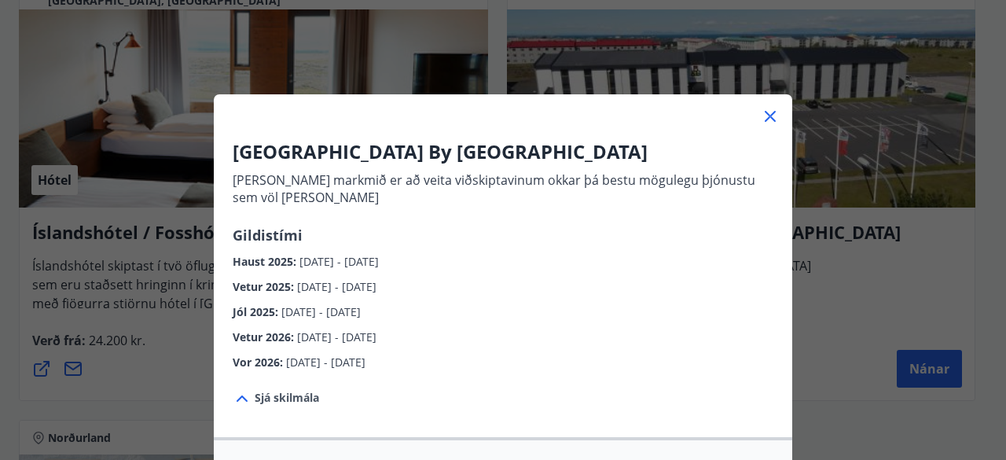
click at [236, 389] on icon at bounding box center [242, 398] width 19 height 19
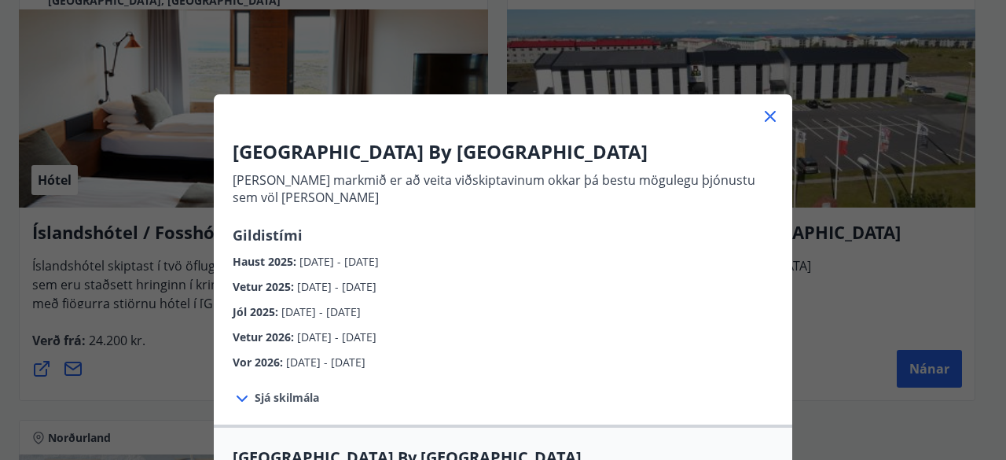
click at [237, 392] on icon at bounding box center [242, 398] width 19 height 19
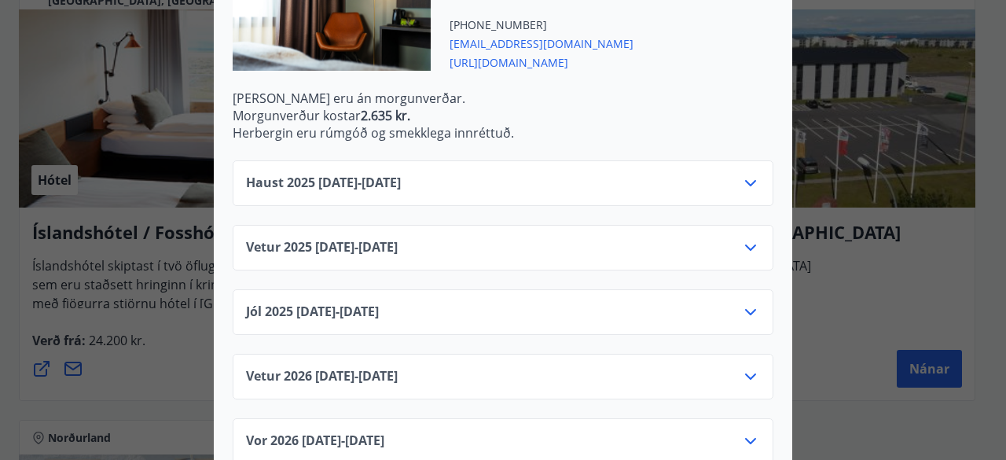
scroll to position [564, 0]
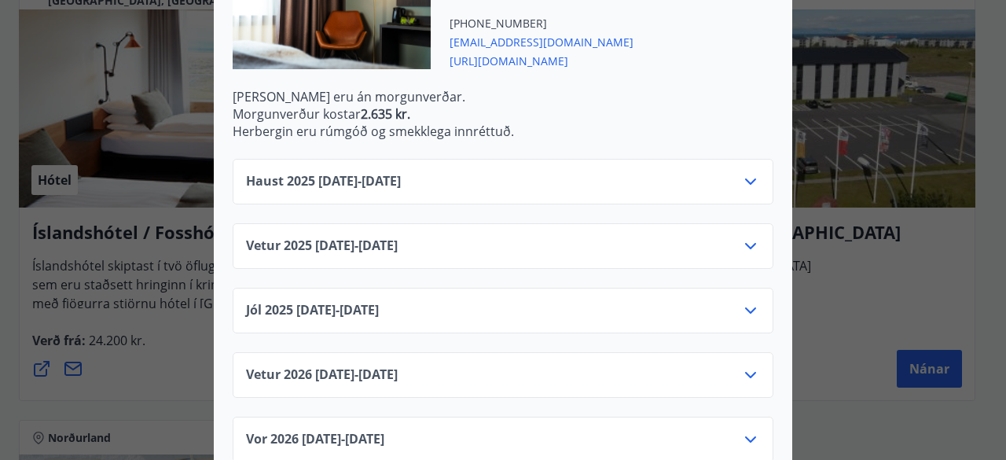
click at [748, 176] on icon at bounding box center [750, 181] width 19 height 19
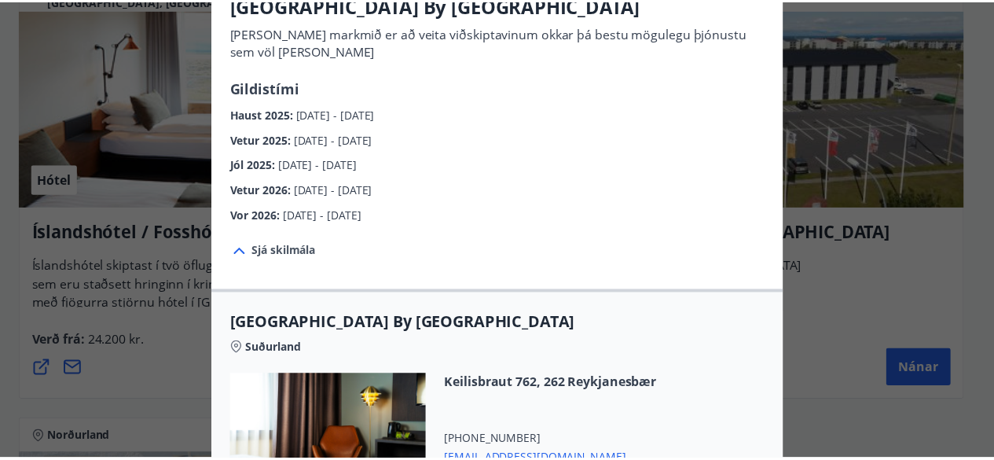
scroll to position [0, 0]
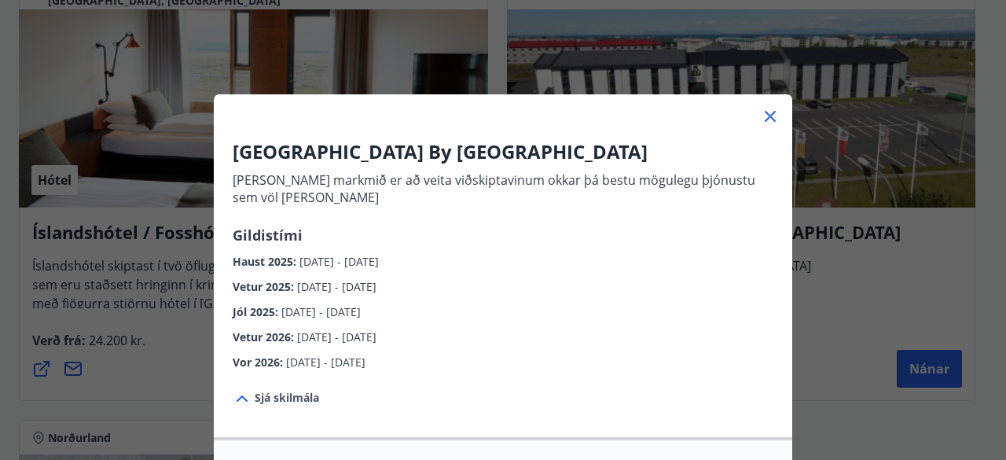
click at [766, 112] on icon at bounding box center [770, 116] width 19 height 19
